Goal: Task Accomplishment & Management: Complete application form

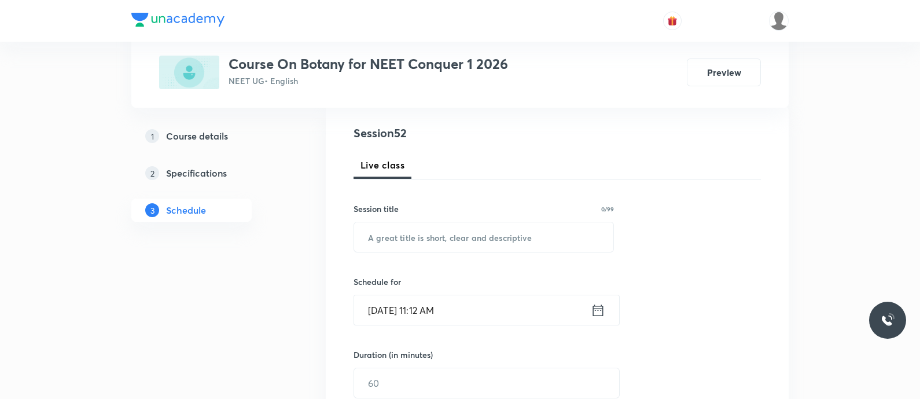
scroll to position [131, 0]
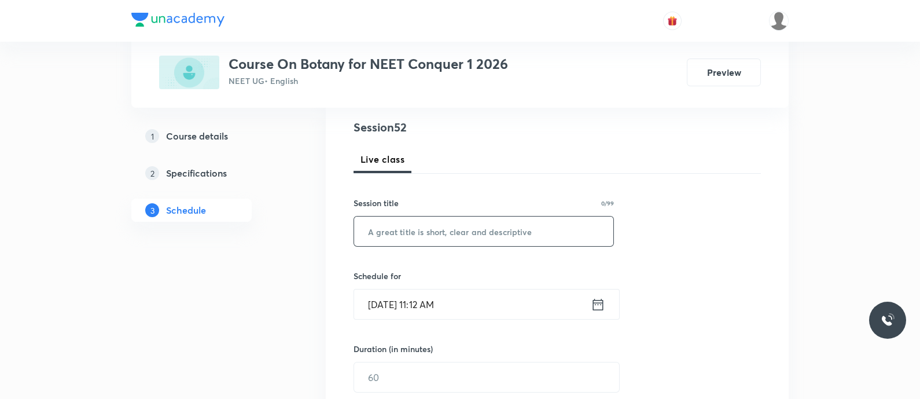
click at [400, 232] on input "text" at bounding box center [483, 231] width 259 height 30
paste input "Respiration in Plants - Glycolysis and Anaerobic Respiration"
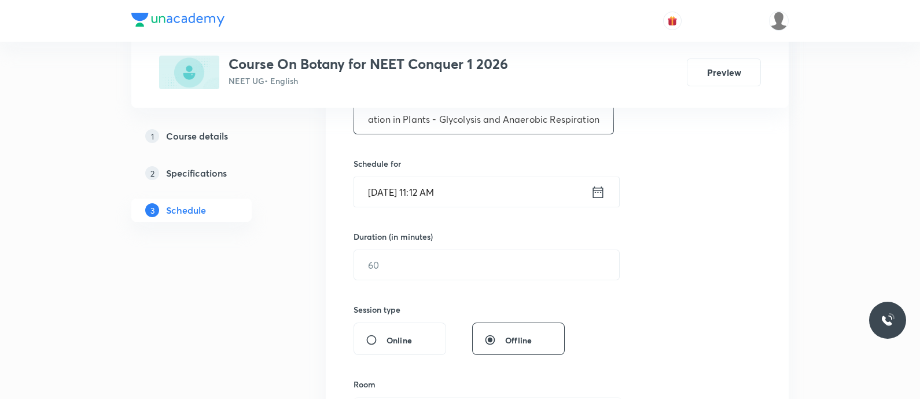
scroll to position [244, 0]
type input "Respiration in Plants - Glycolysis and Anaerobic Respiration"
click at [591, 191] on icon at bounding box center [598, 191] width 14 height 16
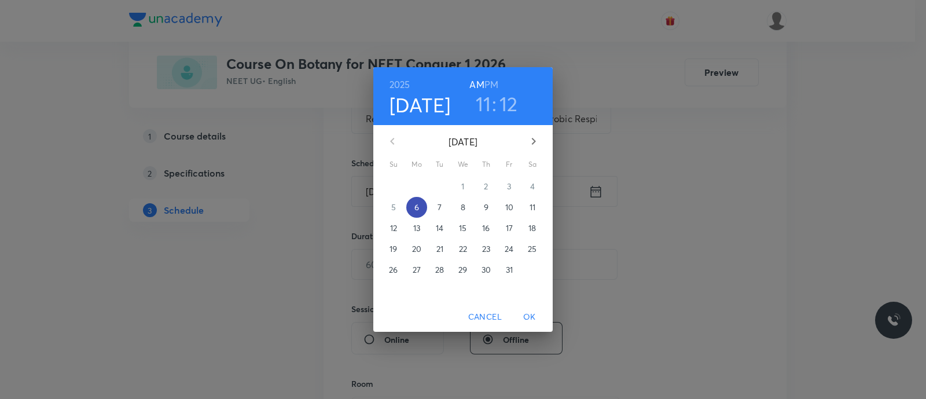
click at [417, 210] on p "6" at bounding box center [416, 207] width 5 height 12
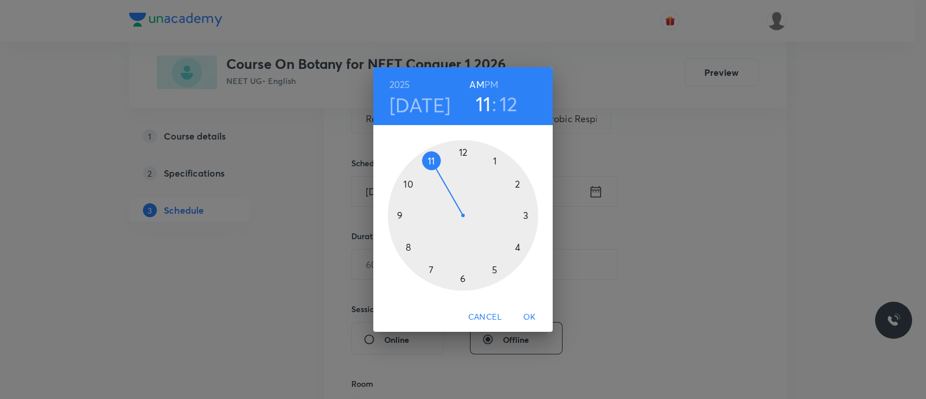
click at [462, 149] on div at bounding box center [463, 215] width 150 height 150
click at [491, 83] on h6 "PM" at bounding box center [491, 84] width 14 height 16
click at [516, 182] on div at bounding box center [463, 215] width 150 height 150
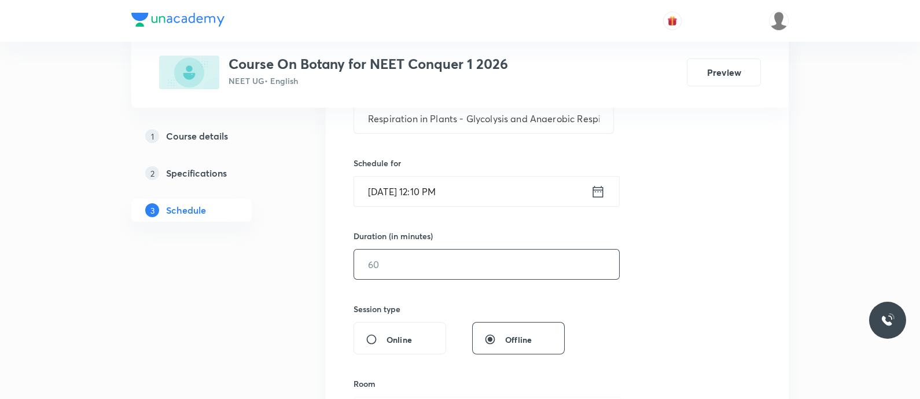
click at [448, 259] on input "text" at bounding box center [486, 264] width 265 height 30
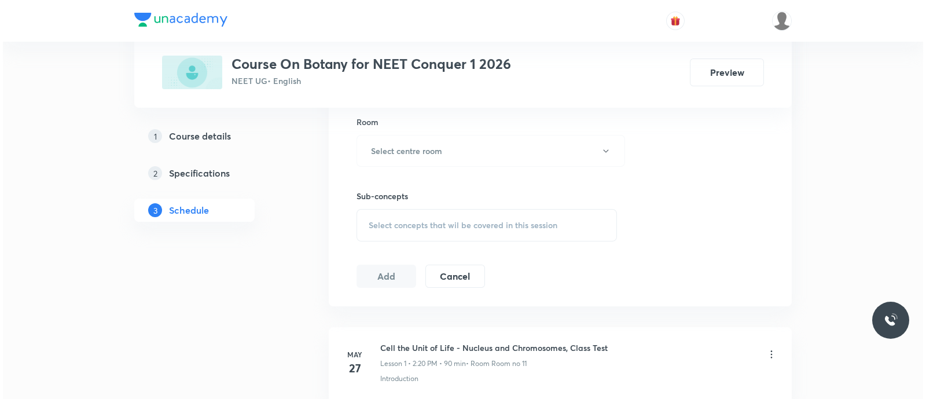
scroll to position [508, 0]
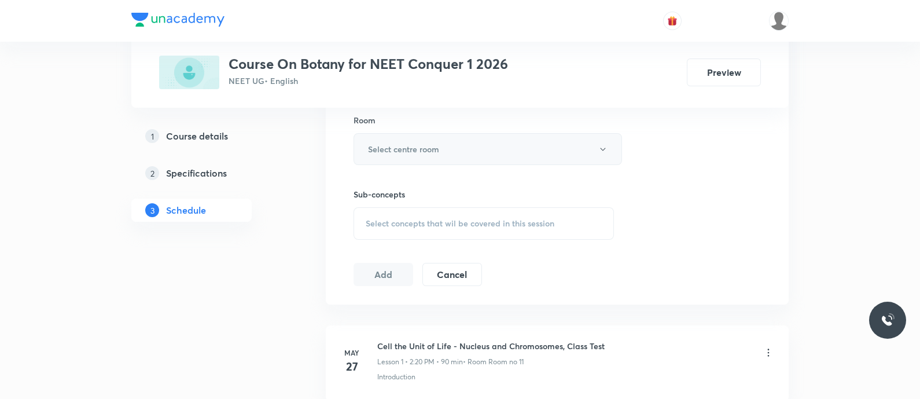
type input "90"
click at [408, 149] on h6 "Select centre room" at bounding box center [403, 149] width 71 height 12
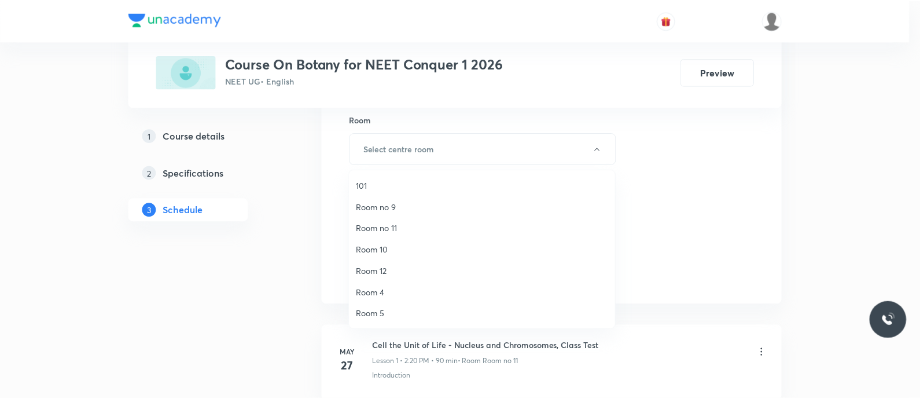
scroll to position [150, 0]
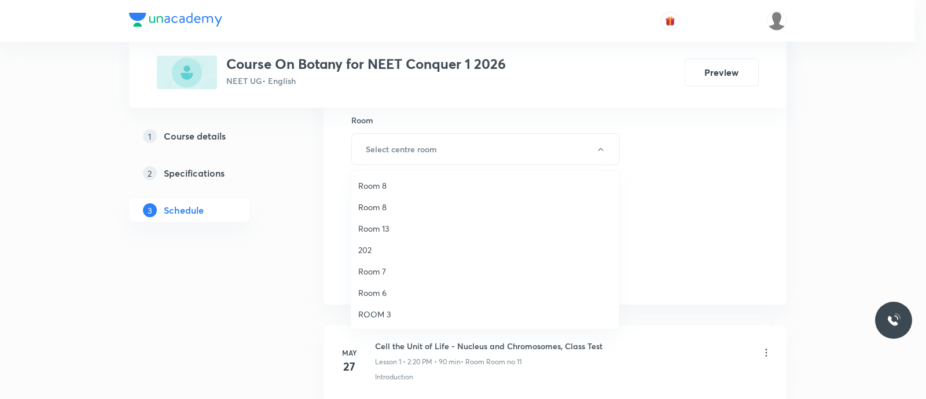
click at [385, 314] on span "ROOM 3" at bounding box center [485, 314] width 254 height 12
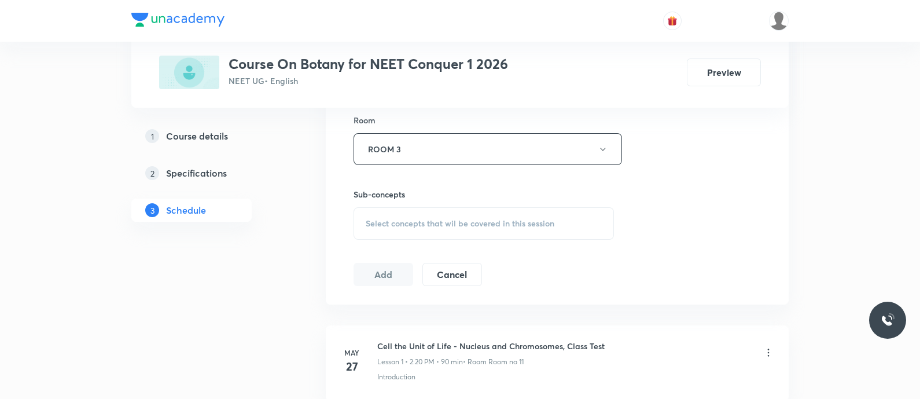
click at [390, 215] on div "Select concepts that wil be covered in this session" at bounding box center [484, 223] width 260 height 32
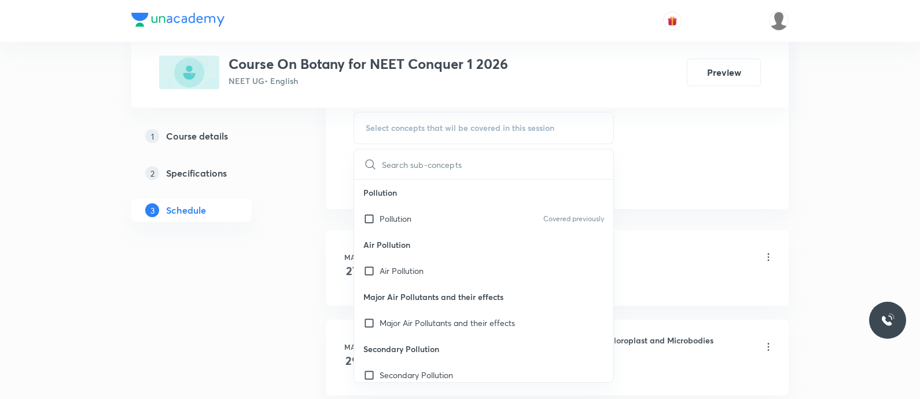
scroll to position [606, 0]
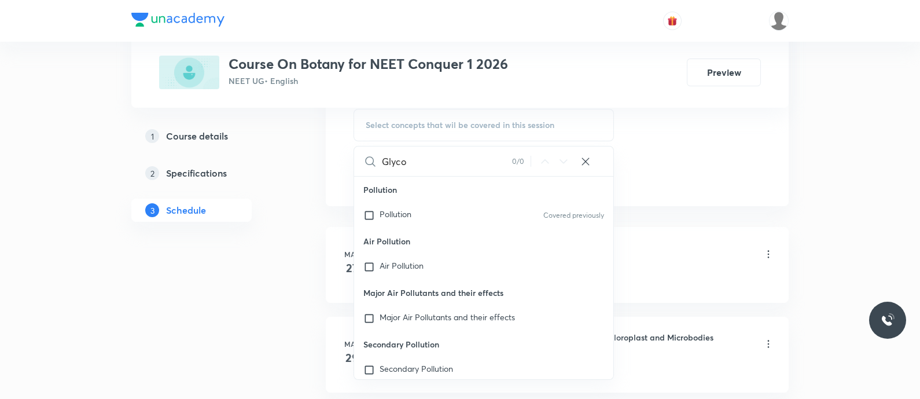
type input "Glyc"
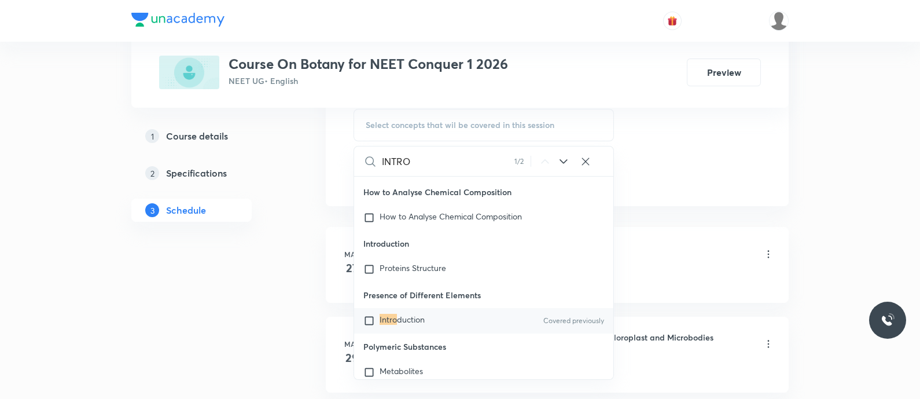
scroll to position [3757, 0]
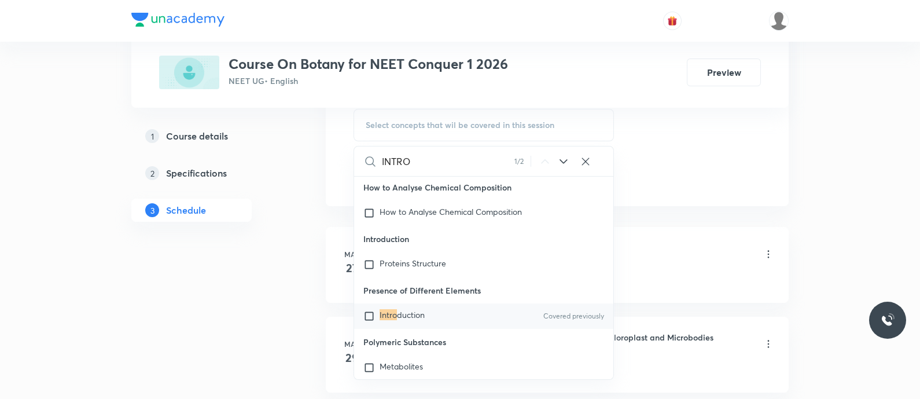
type input "INTRO"
click at [399, 320] on span "duction" at bounding box center [411, 314] width 28 height 11
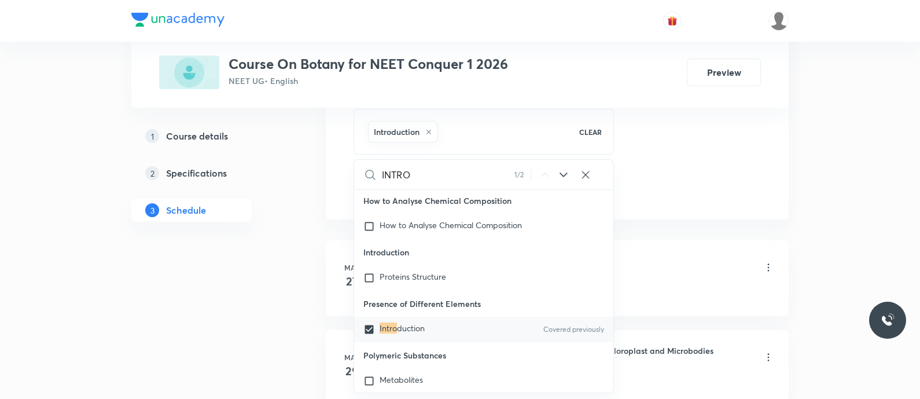
checkbox input "true"
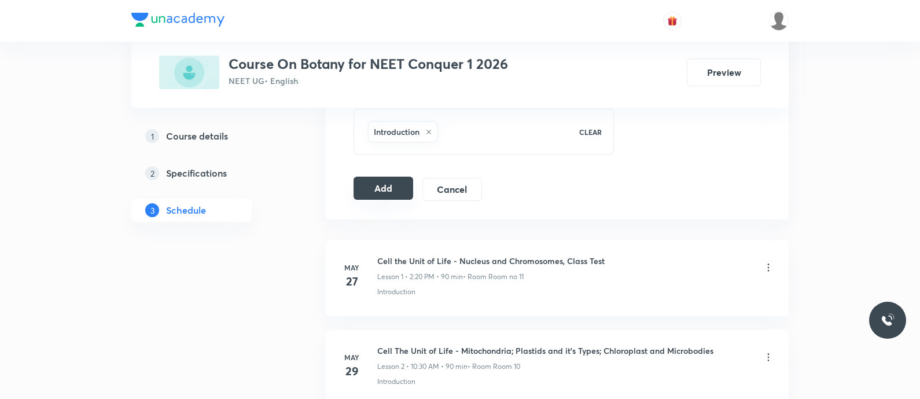
click at [387, 189] on button "Add" at bounding box center [384, 188] width 60 height 23
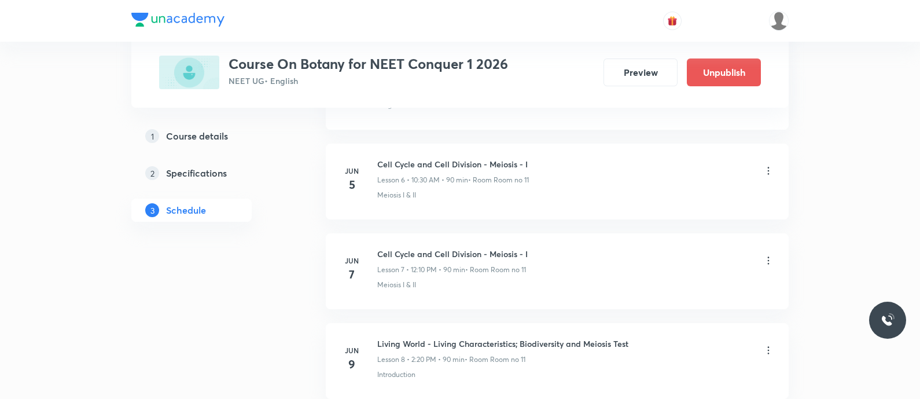
click at [387, 190] on p "Meiosis I & II" at bounding box center [396, 195] width 39 height 10
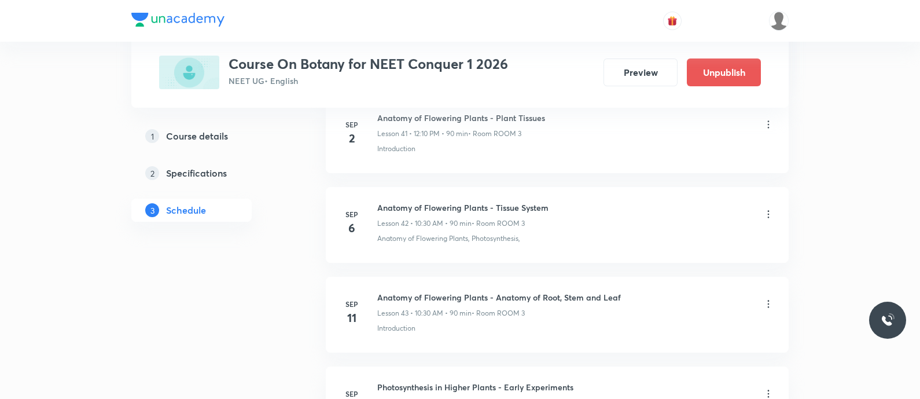
scroll to position [4651, 0]
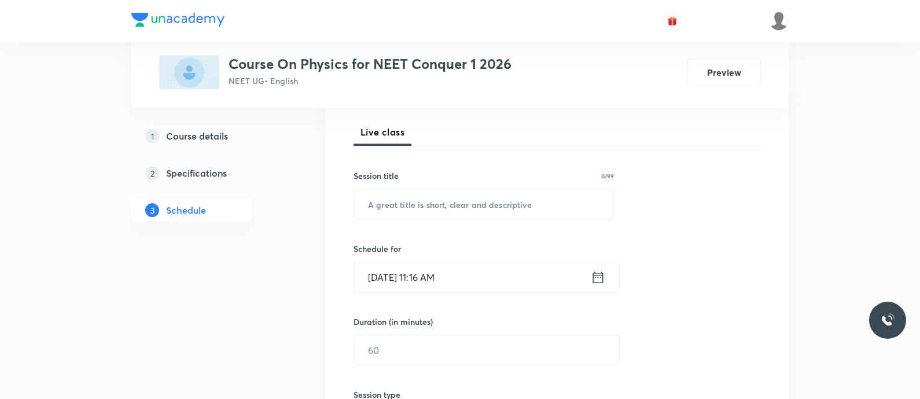
scroll to position [160, 0]
click at [420, 201] on input "text" at bounding box center [483, 203] width 259 height 30
paste input "Thermal properties of Matter - Expansions of solids and liquids"
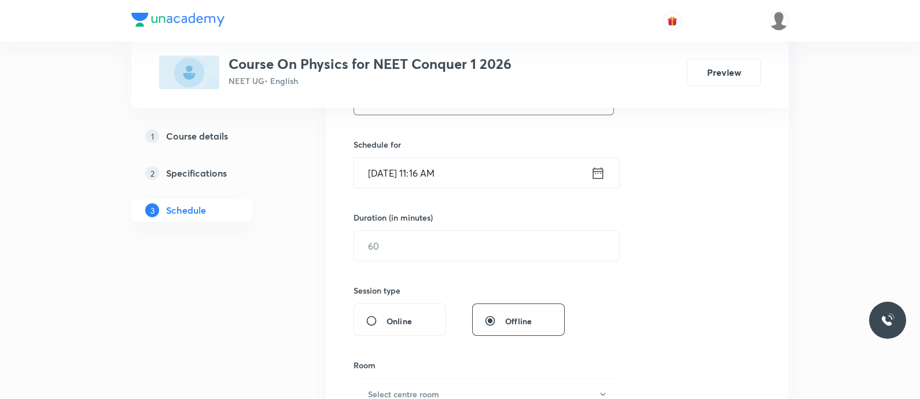
scroll to position [265, 0]
type input "Thermal Properties of Matter - Expansions of Solids and Liquids"
click at [599, 169] on icon at bounding box center [598, 171] width 10 height 12
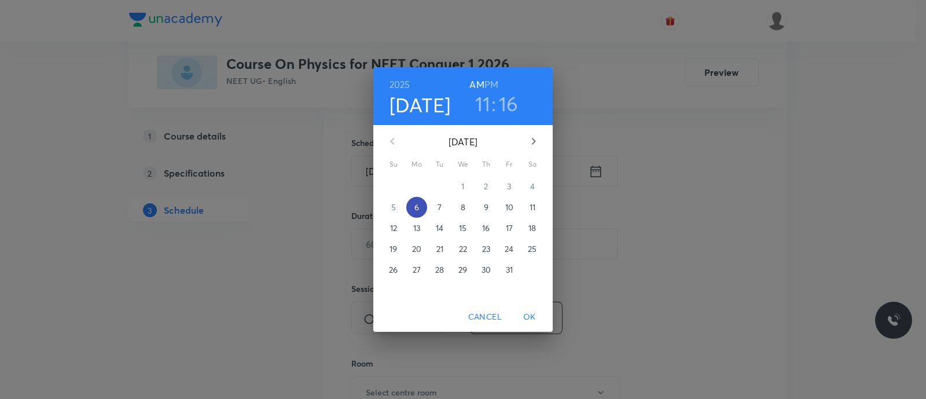
click at [416, 202] on p "6" at bounding box center [416, 207] width 5 height 12
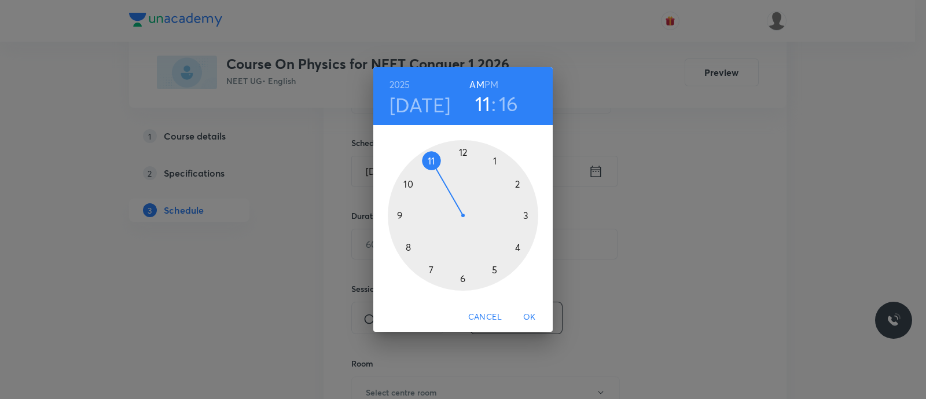
click at [518, 183] on div at bounding box center [463, 215] width 150 height 150
click at [494, 83] on h6 "PM" at bounding box center [491, 84] width 14 height 16
click at [517, 245] on div at bounding box center [463, 215] width 150 height 150
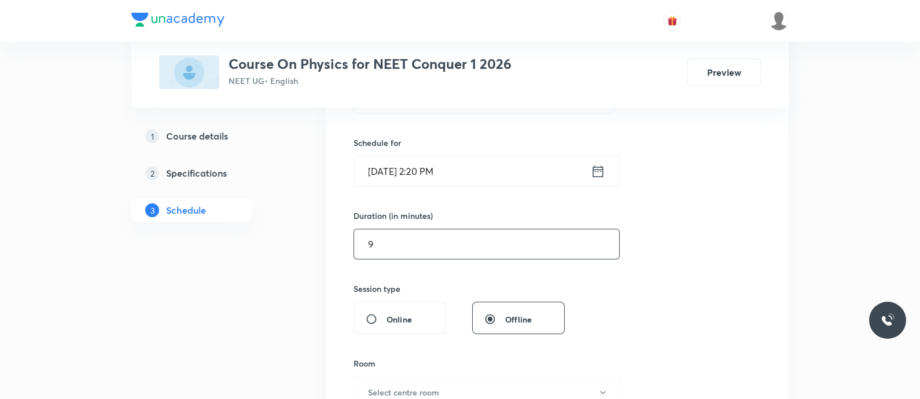
click at [431, 247] on input "9" at bounding box center [486, 244] width 265 height 30
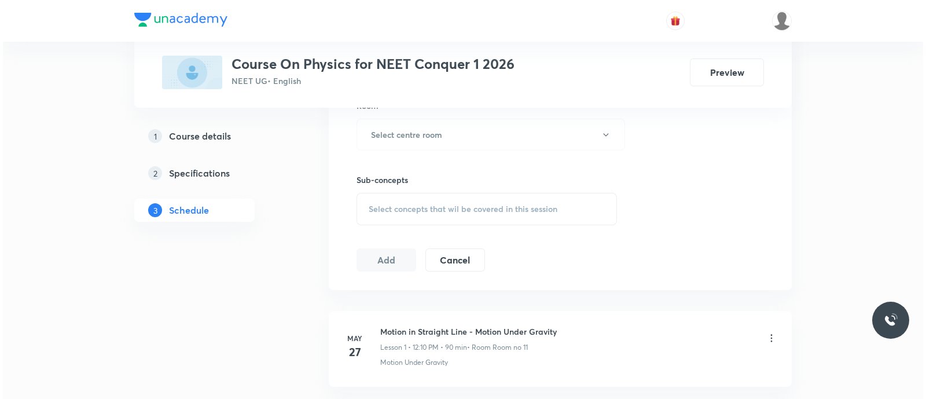
scroll to position [524, 0]
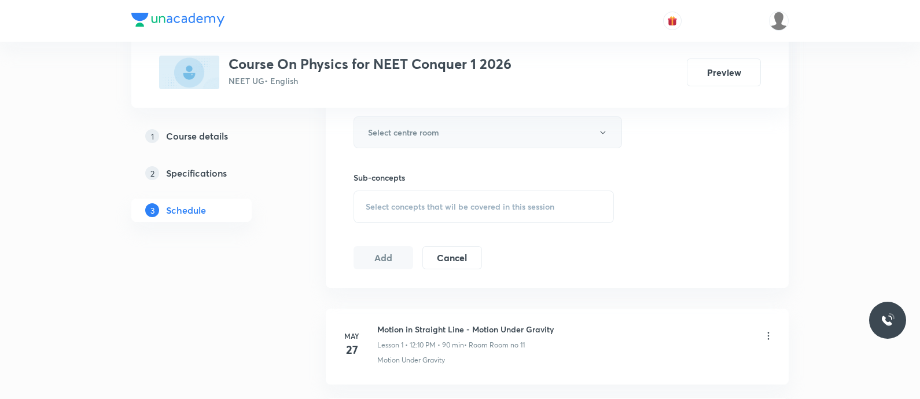
type input "90"
click at [390, 131] on h6 "Select centre room" at bounding box center [403, 132] width 71 height 12
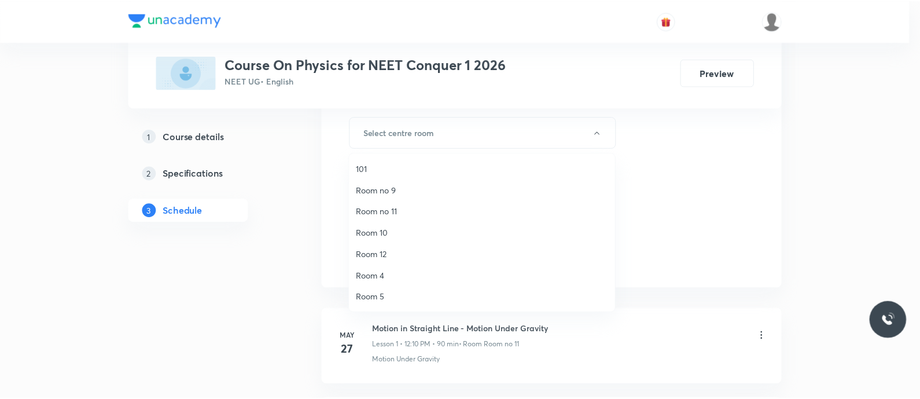
scroll to position [150, 0]
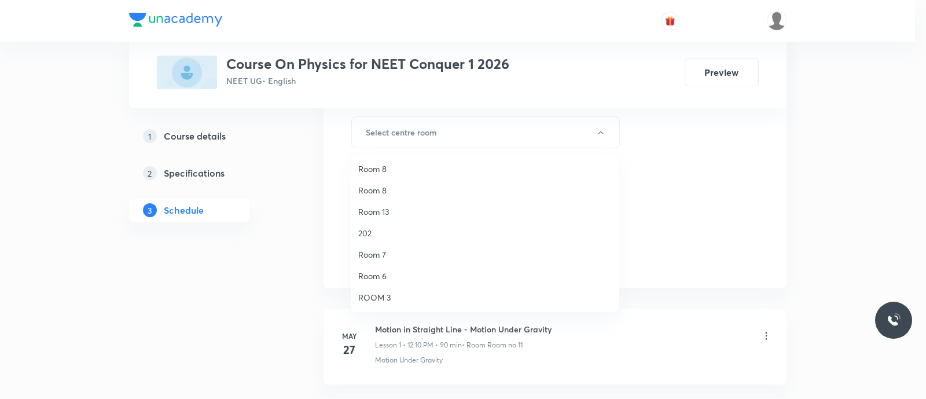
click at [389, 293] on span "ROOM 3" at bounding box center [485, 297] width 254 height 12
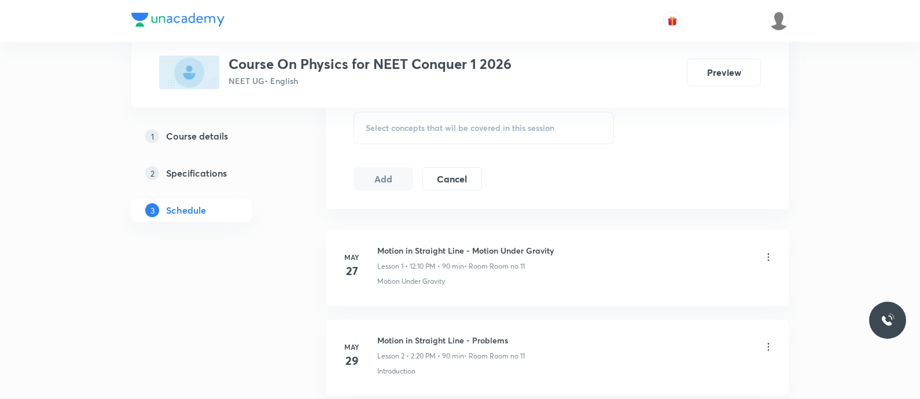
scroll to position [604, 0]
click at [389, 117] on div "Select concepts that wil be covered in this session" at bounding box center [484, 127] width 260 height 32
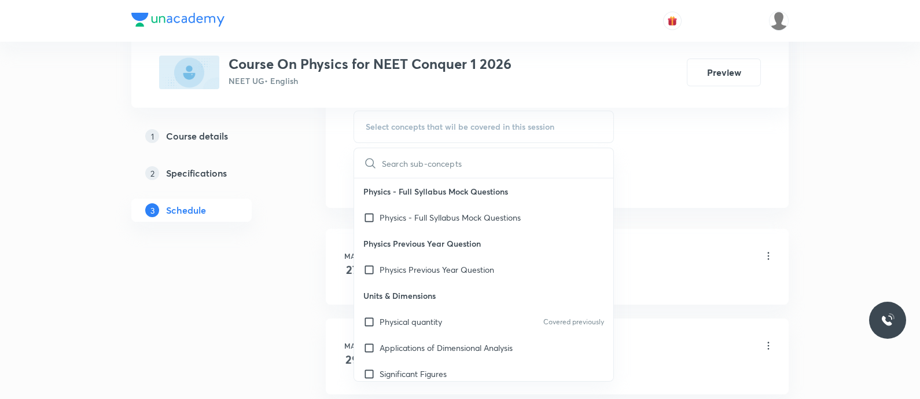
type input "Thermal properties of Matter - Expansions of solids and liquids"
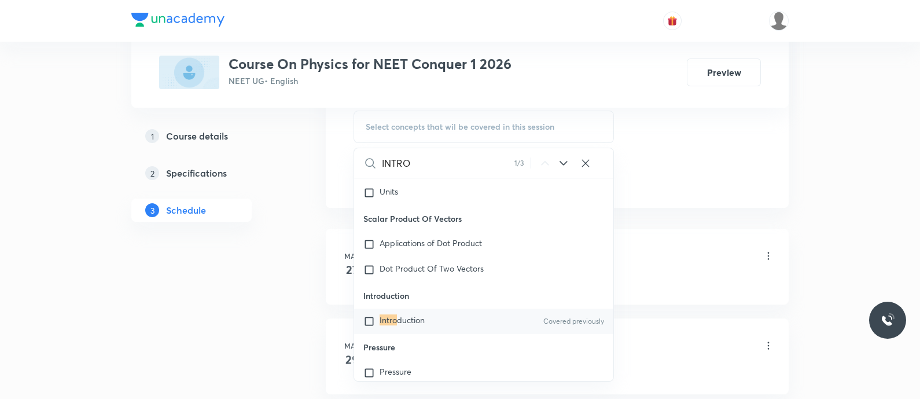
scroll to position [19520, 0]
type input "INTRO"
click at [387, 322] on mark "Intro" at bounding box center [388, 318] width 17 height 11
checkbox input "true"
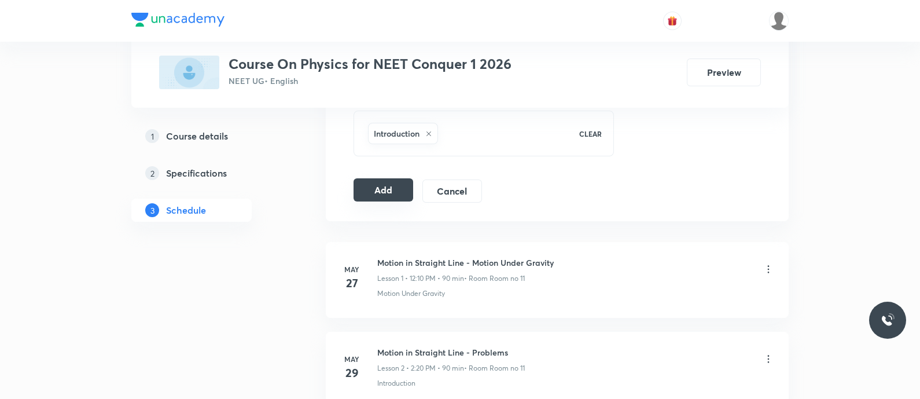
click at [382, 189] on button "Add" at bounding box center [384, 189] width 60 height 23
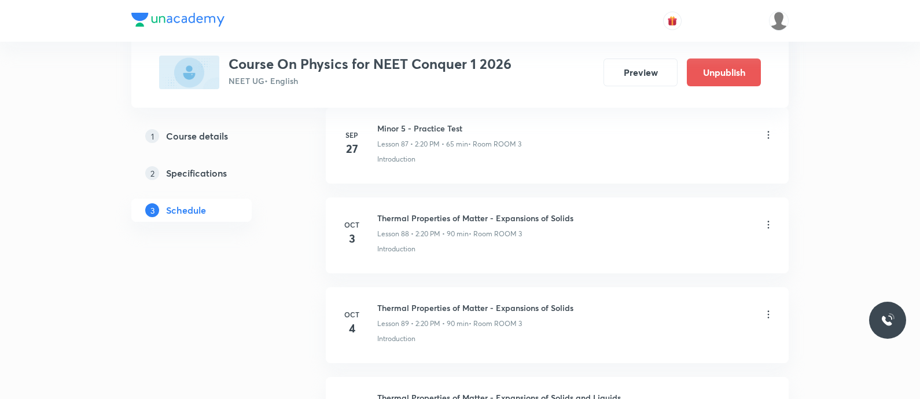
scroll to position [8052, 0]
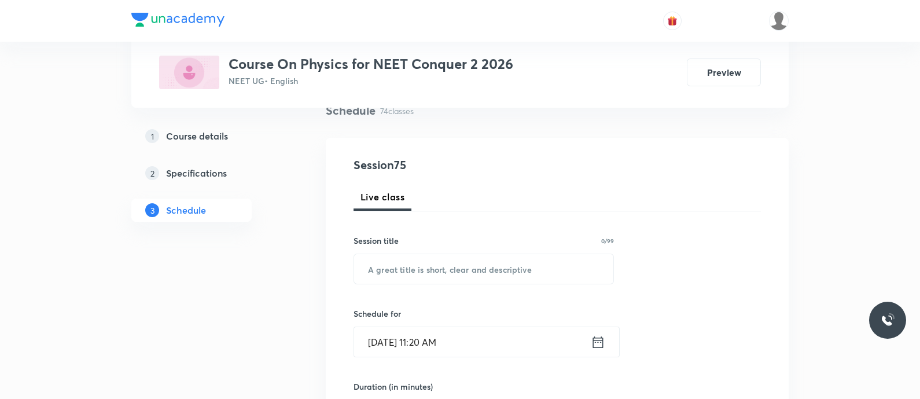
scroll to position [98, 0]
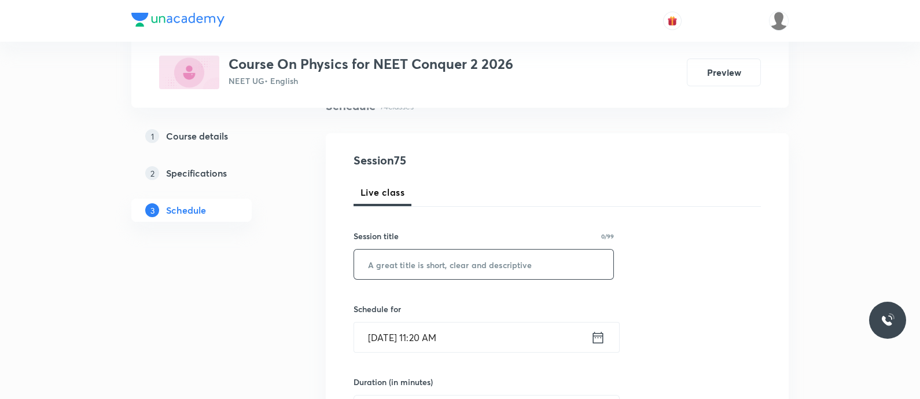
click at [386, 262] on input "text" at bounding box center [483, 264] width 259 height 30
paste input "Thermal properties of Matter - Expansions of solids and liquids"
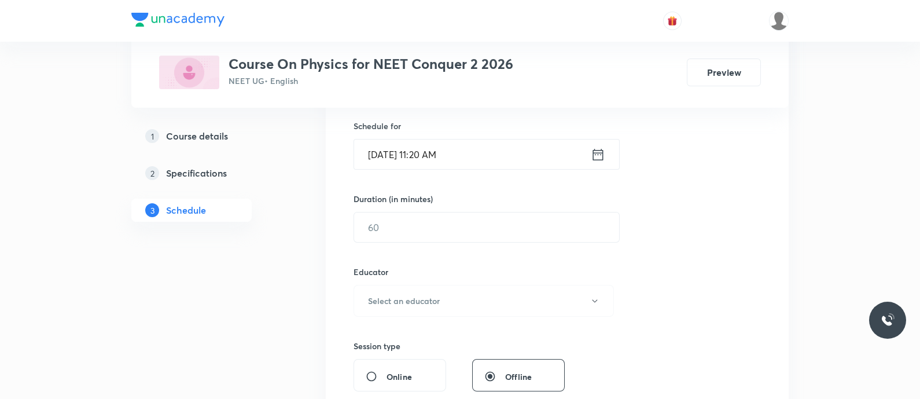
scroll to position [282, 0]
type input "Thermal Properties of Matter - Expansions of Solids and Liquids"
click at [597, 151] on icon at bounding box center [598, 154] width 10 height 12
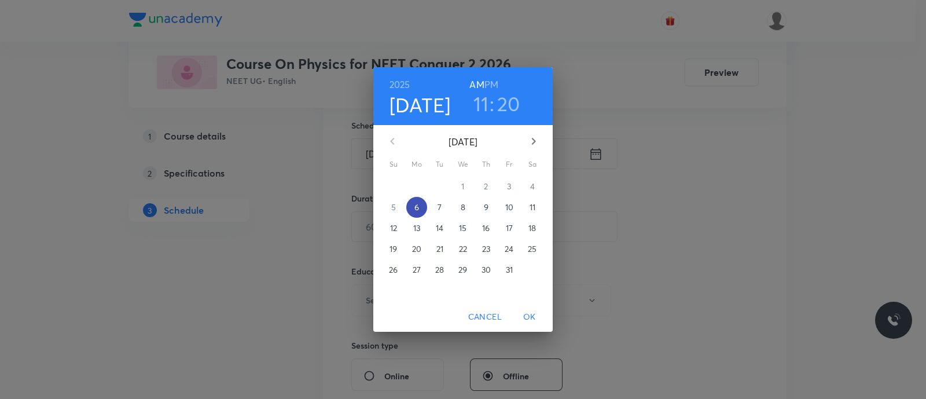
click at [417, 207] on p "6" at bounding box center [416, 207] width 5 height 12
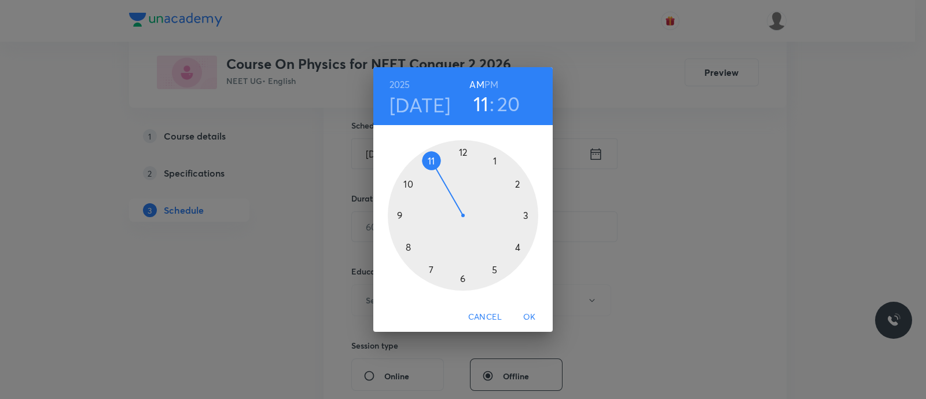
click at [465, 152] on div at bounding box center [463, 215] width 150 height 150
click at [493, 83] on h6 "PM" at bounding box center [491, 84] width 14 height 16
click at [518, 183] on div at bounding box center [463, 215] width 150 height 150
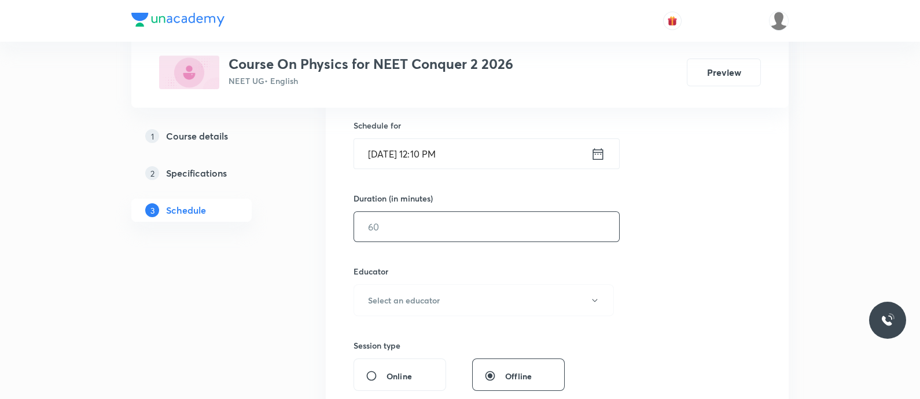
click at [428, 230] on input "text" at bounding box center [486, 227] width 265 height 30
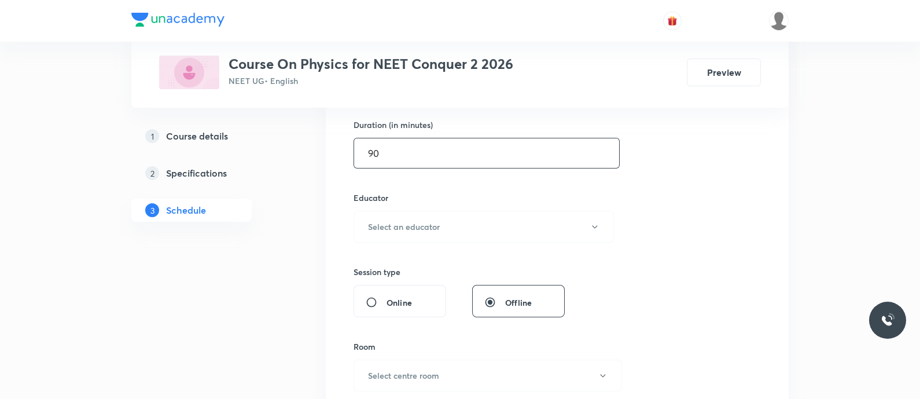
scroll to position [397, 0]
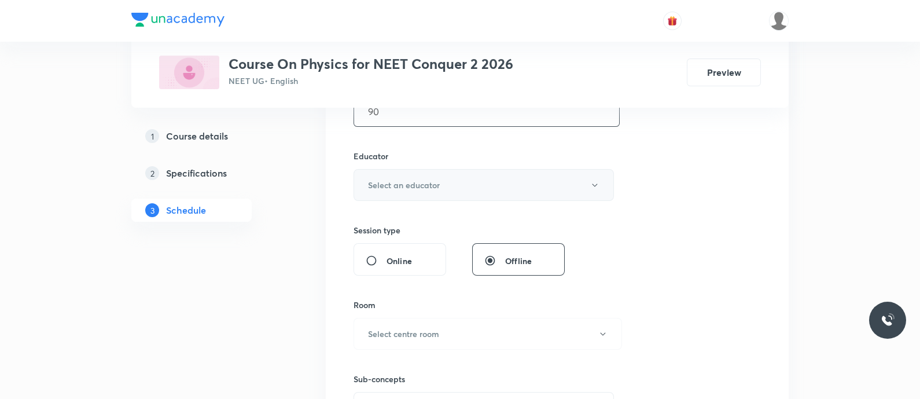
type input "90"
click at [399, 185] on h6 "Select an educator" at bounding box center [404, 185] width 72 height 12
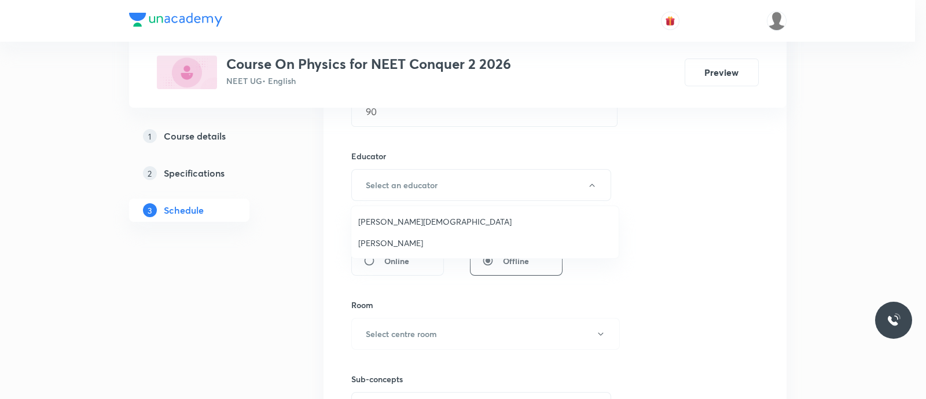
click at [394, 241] on span "Pradeep Kumar Guthi" at bounding box center [485, 243] width 254 height 12
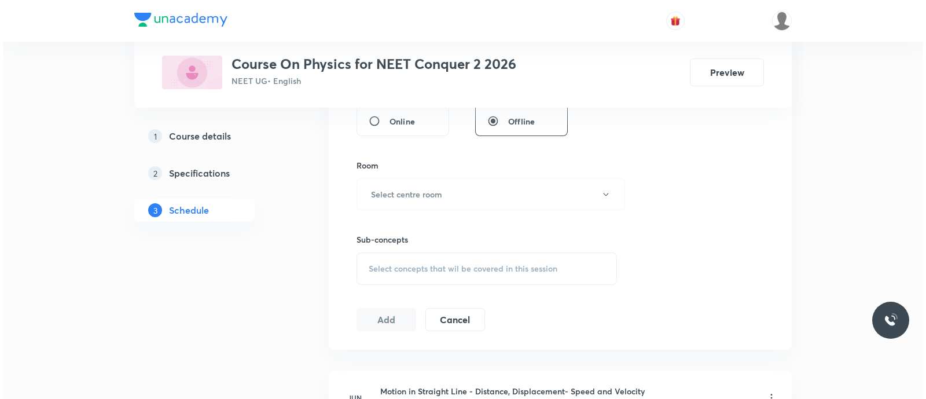
scroll to position [539, 0]
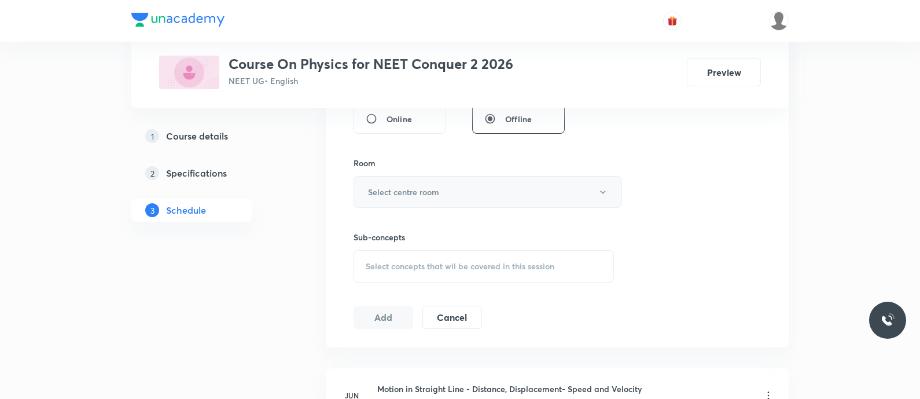
click at [385, 192] on h6 "Select centre room" at bounding box center [403, 192] width 71 height 12
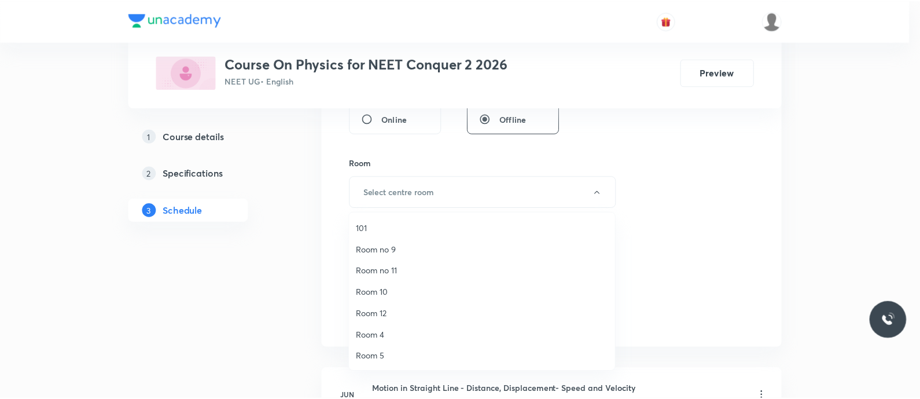
scroll to position [150, 0]
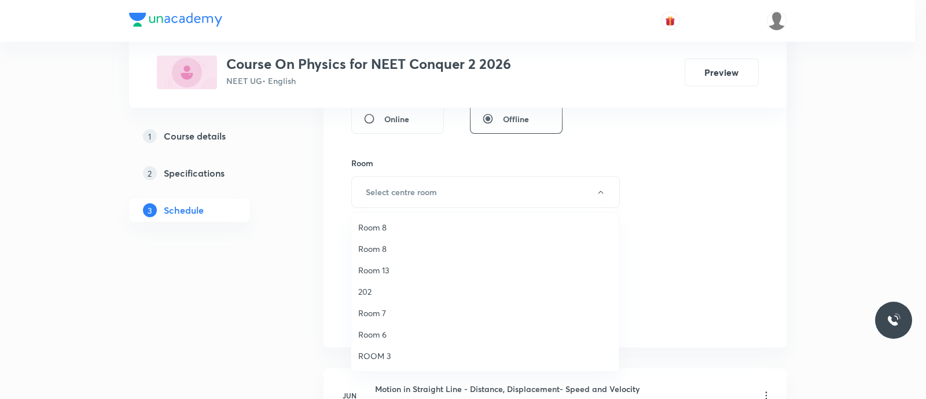
click at [380, 311] on span "Room 7" at bounding box center [485, 313] width 254 height 12
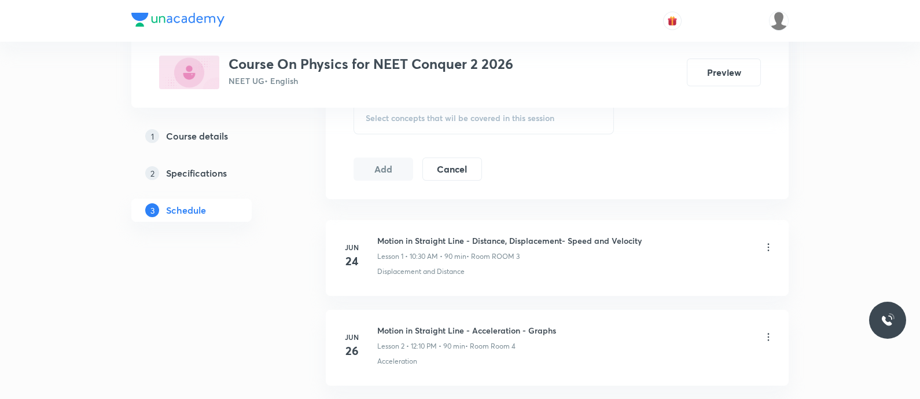
scroll to position [688, 0]
click at [382, 120] on span "Select concepts that wil be covered in this session" at bounding box center [460, 116] width 189 height 9
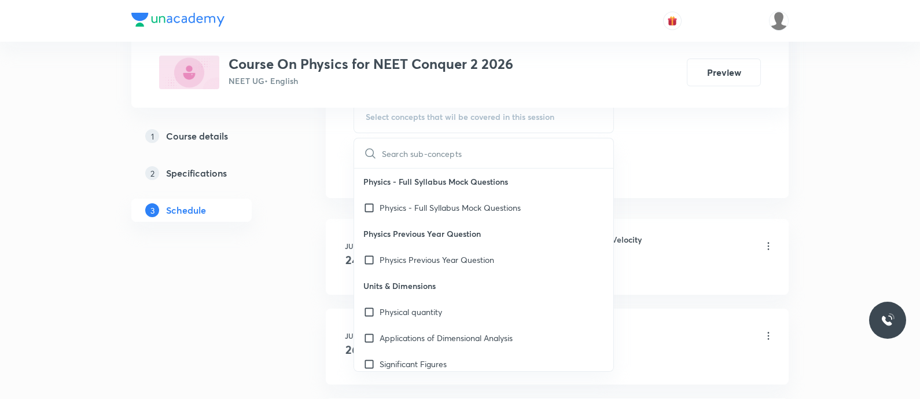
type input "Thermal properties of Matter - Expansions of solids and liquids"
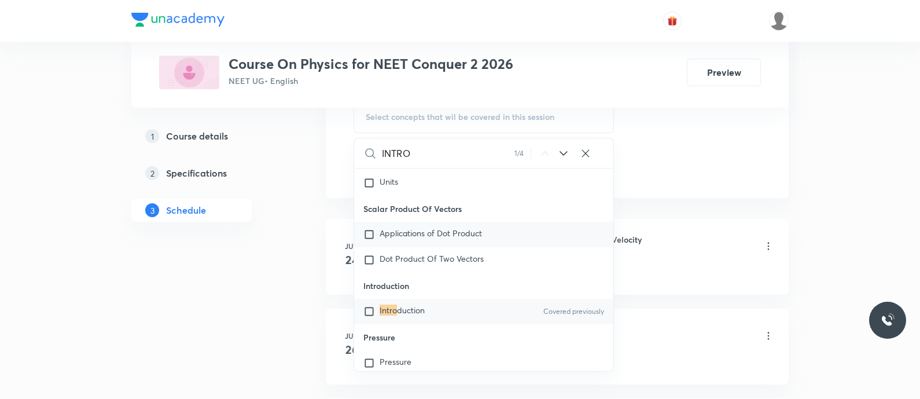
scroll to position [19520, 0]
type input "INTRO"
click at [394, 313] on mark "Intro" at bounding box center [388, 308] width 17 height 11
checkbox input "true"
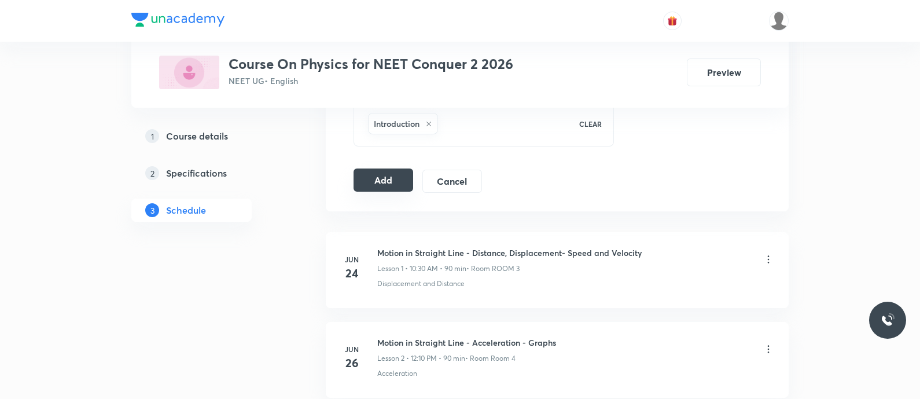
click at [373, 181] on button "Add" at bounding box center [384, 179] width 60 height 23
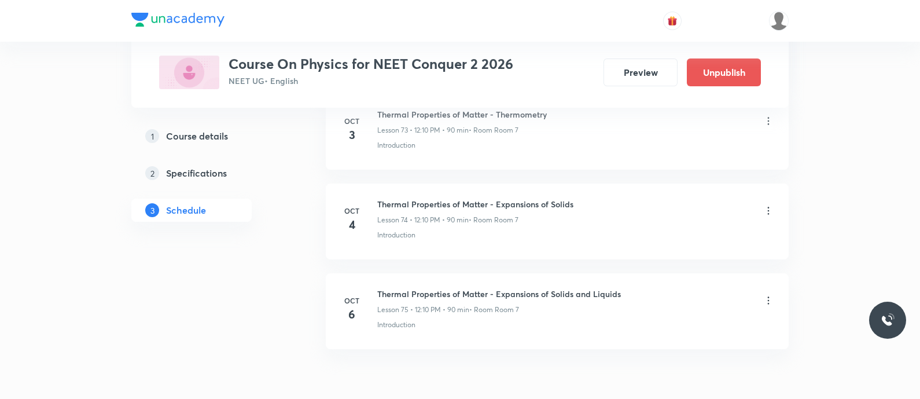
scroll to position [6710, 0]
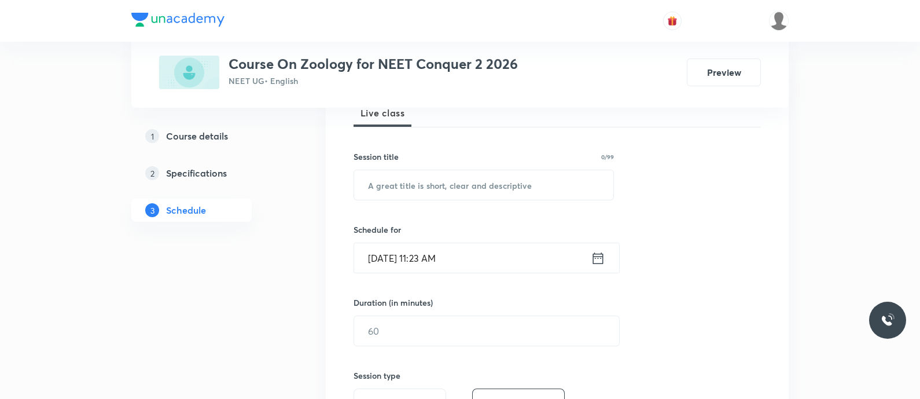
scroll to position [179, 0]
click at [458, 186] on input "text" at bounding box center [483, 184] width 259 height 30
paste input "[MEDICAL_DATA] and Hormones, Human [MEDICAL_DATA] system - Chemical Coordinatio…"
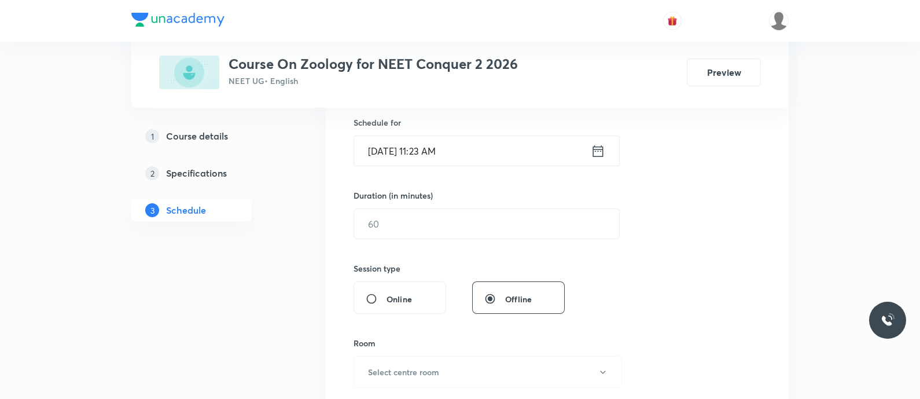
scroll to position [286, 0]
type input "[MEDICAL_DATA] and Hormones, Human [MEDICAL_DATA] System - Chemical Coordinatio…"
click at [602, 149] on icon at bounding box center [598, 150] width 14 height 16
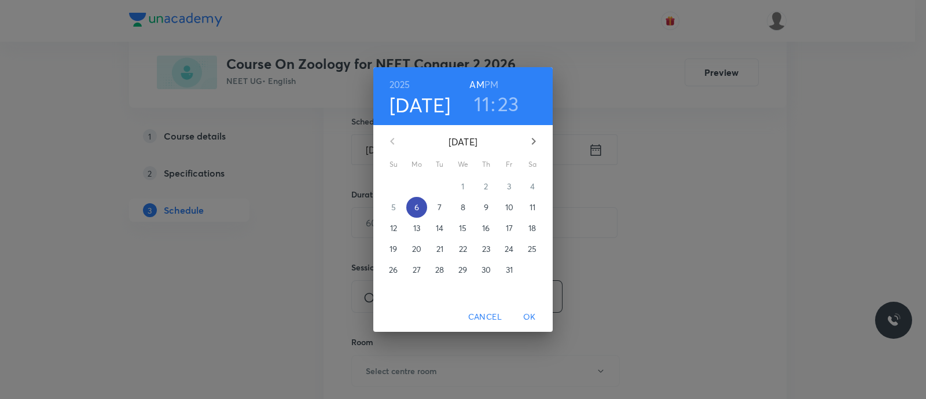
click at [414, 209] on p "6" at bounding box center [416, 207] width 5 height 12
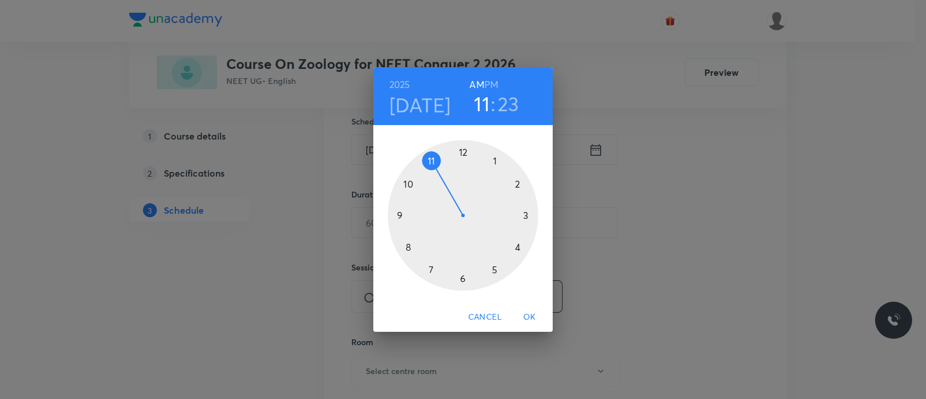
click at [519, 186] on div at bounding box center [463, 215] width 150 height 150
click at [520, 248] on div at bounding box center [463, 215] width 150 height 150
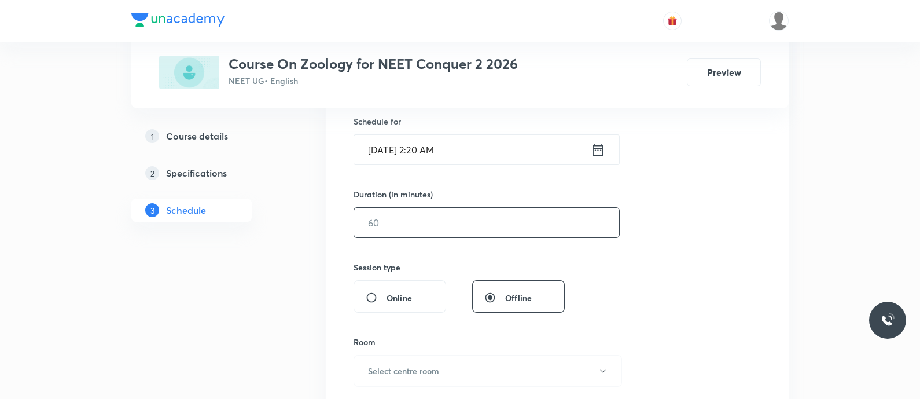
click at [387, 221] on input "text" at bounding box center [486, 223] width 265 height 30
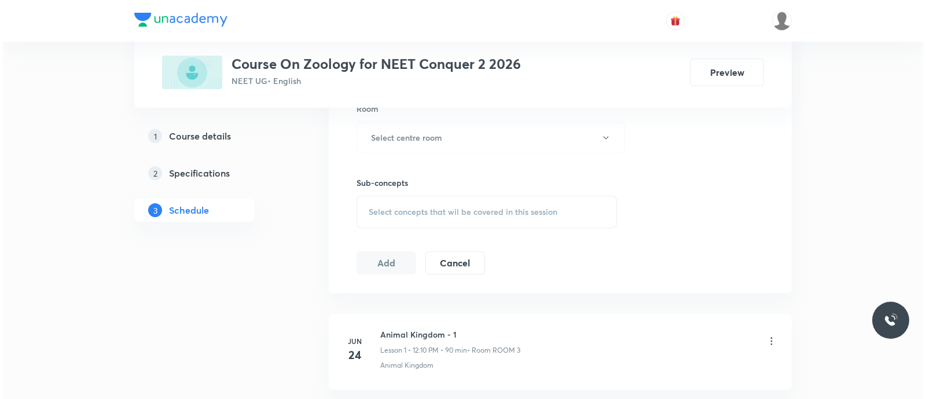
scroll to position [520, 0]
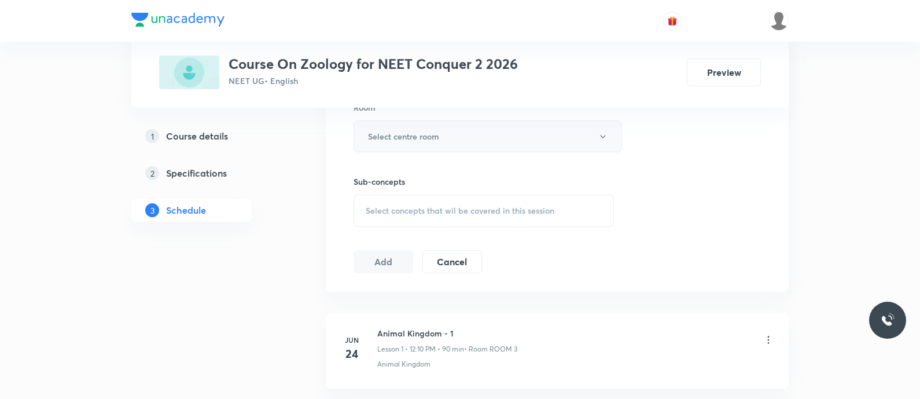
type input "90"
click at [395, 133] on h6 "Select centre room" at bounding box center [403, 136] width 71 height 12
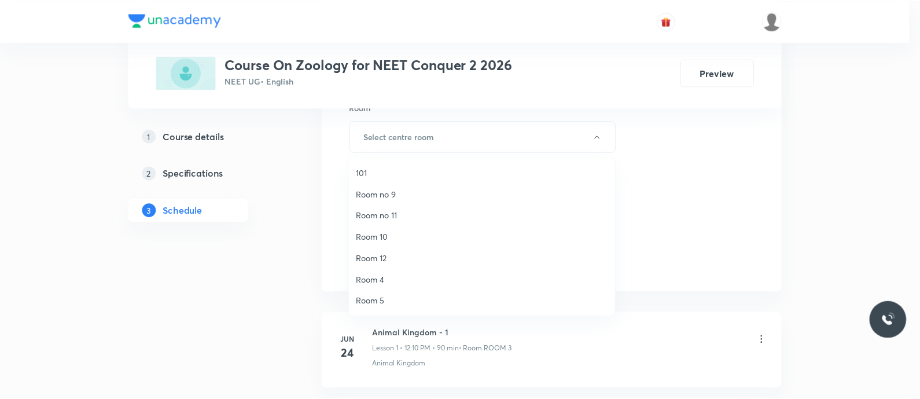
scroll to position [150, 0]
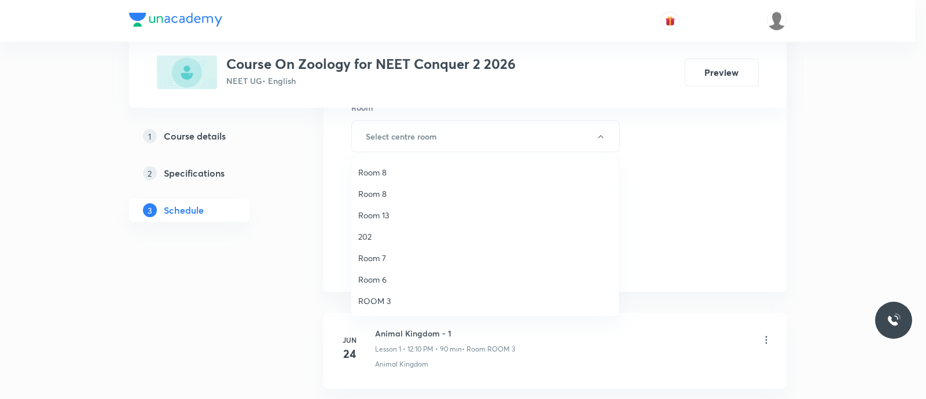
click at [380, 259] on span "Room 7" at bounding box center [485, 258] width 254 height 12
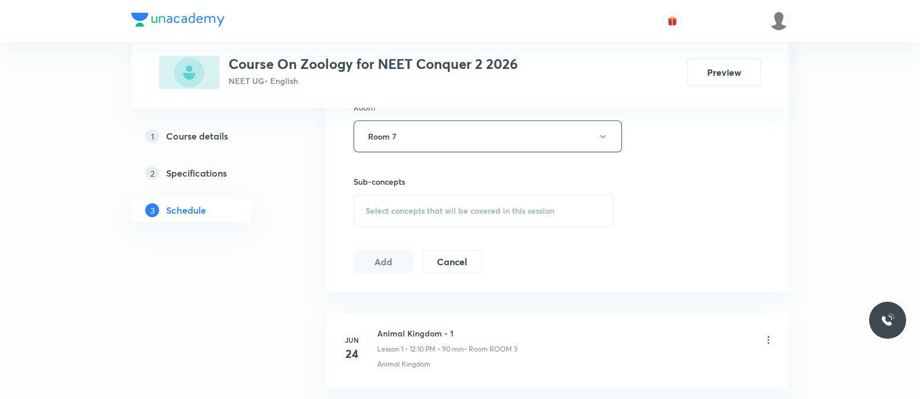
click at [379, 208] on span "Select concepts that wil be covered in this session" at bounding box center [460, 210] width 189 height 9
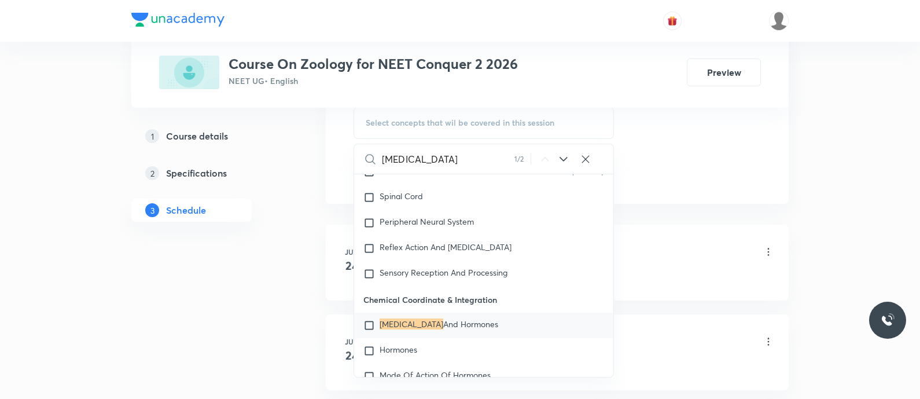
scroll to position [5803, 0]
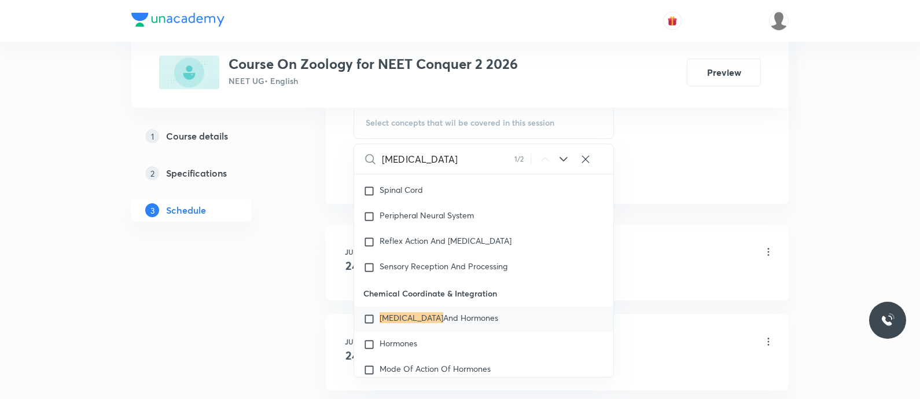
type input "[MEDICAL_DATA]"
click at [394, 320] on mark "[MEDICAL_DATA]" at bounding box center [412, 317] width 64 height 11
checkbox input "true"
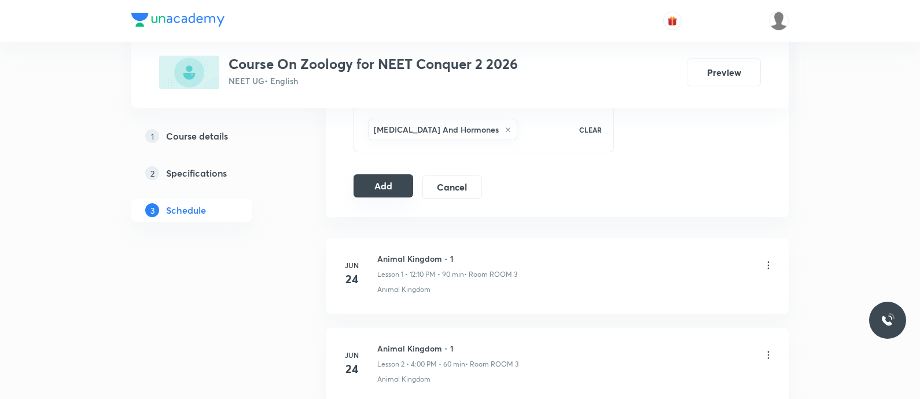
click at [380, 183] on button "Add" at bounding box center [384, 185] width 60 height 23
